Goal: Task Accomplishment & Management: Complete application form

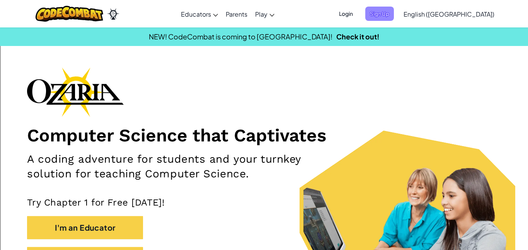
click at [394, 13] on span "Sign Up" at bounding box center [379, 14] width 29 height 14
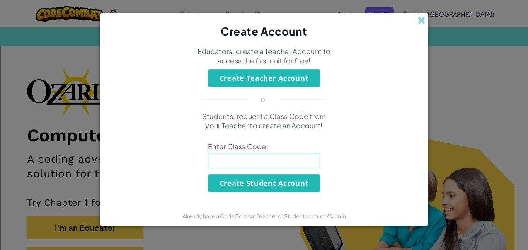
click at [243, 158] on input at bounding box center [264, 160] width 112 height 15
type input "farmstepsleep"
click button "Create Student Account" at bounding box center [264, 183] width 112 height 18
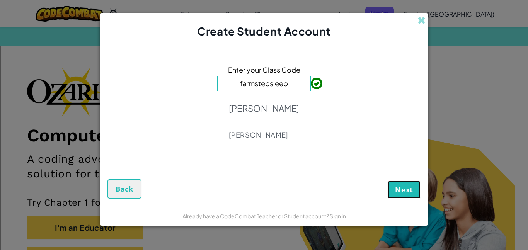
drag, startPoint x: 401, startPoint y: 187, endPoint x: 397, endPoint y: 193, distance: 7.5
click at [400, 189] on span "Next" at bounding box center [404, 189] width 18 height 9
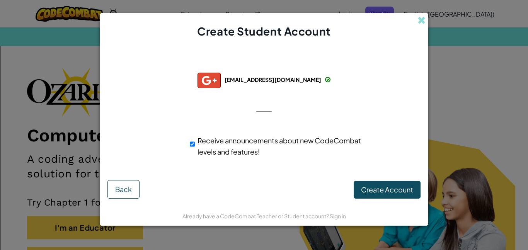
click at [191, 141] on input "Receive announcements about new CodeCombat levels and features!" at bounding box center [192, 144] width 5 height 15
checkbox input "false"
click at [389, 186] on span "Create Account" at bounding box center [387, 189] width 52 height 9
click at [394, 187] on button "Create Account" at bounding box center [387, 190] width 67 height 18
click at [398, 189] on button "Create Account" at bounding box center [387, 190] width 67 height 18
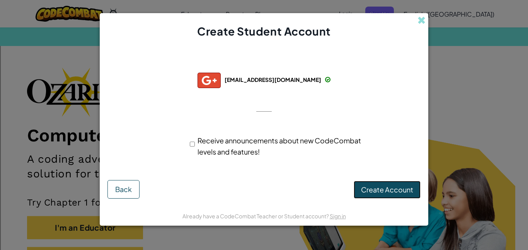
click at [398, 189] on button "Create Account" at bounding box center [387, 190] width 67 height 18
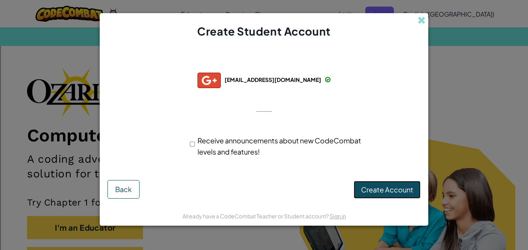
click at [398, 189] on button "Create Account" at bounding box center [387, 190] width 67 height 18
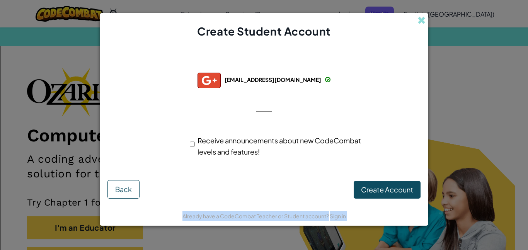
click at [398, 189] on div "Create Account Back" at bounding box center [264, 188] width 313 height 21
click at [398, 189] on button "Create Account" at bounding box center [387, 190] width 67 height 18
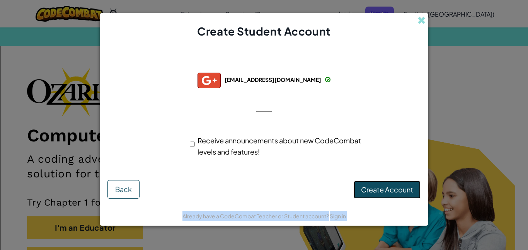
click at [398, 189] on button "Create Account" at bounding box center [387, 190] width 67 height 18
click at [394, 186] on button "Create Account" at bounding box center [387, 190] width 67 height 18
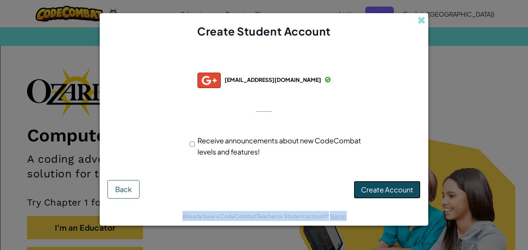
click at [394, 186] on button "Create Account" at bounding box center [387, 190] width 67 height 18
click at [394, 186] on button "Creating Account..." at bounding box center [381, 190] width 79 height 18
click at [394, 186] on button "Create Account" at bounding box center [387, 190] width 67 height 18
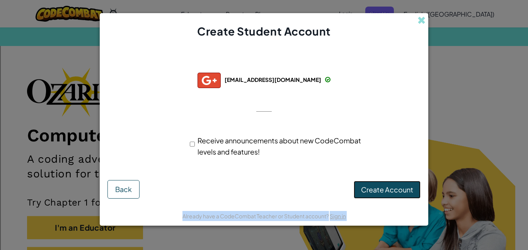
click at [394, 186] on button "Create Account" at bounding box center [387, 190] width 67 height 18
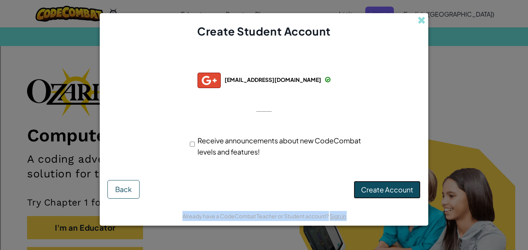
click at [394, 186] on button "Create Account" at bounding box center [387, 190] width 67 height 18
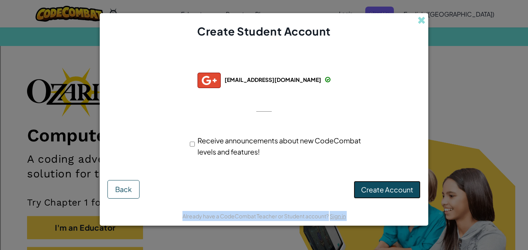
click at [394, 186] on button "Create Account" at bounding box center [387, 190] width 67 height 18
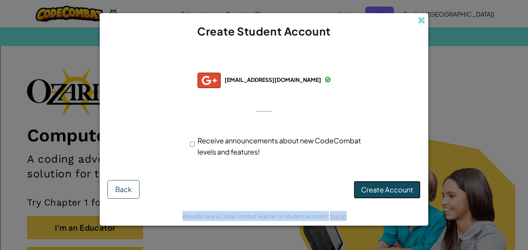
click at [394, 186] on button "Create Account" at bounding box center [387, 190] width 67 height 18
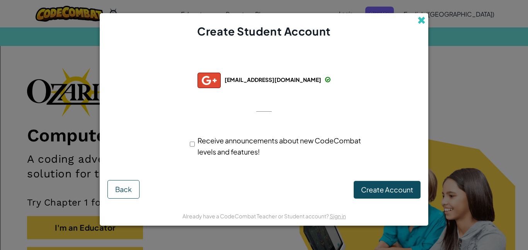
click at [423, 21] on span at bounding box center [422, 20] width 8 height 8
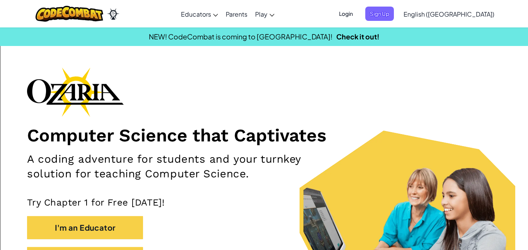
click at [358, 13] on span "Login" at bounding box center [346, 14] width 23 height 14
